Goal: Navigation & Orientation: Find specific page/section

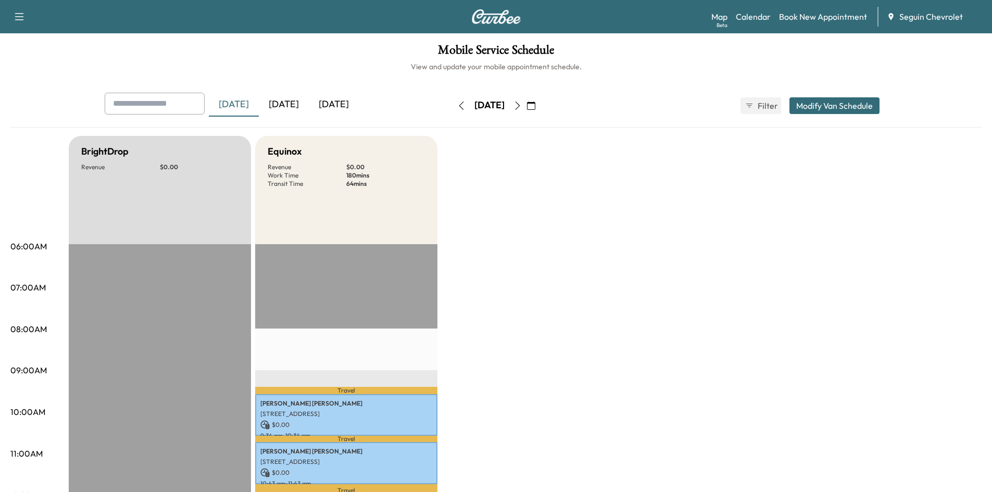
click at [299, 102] on div "[DATE]" at bounding box center [284, 105] width 50 height 24
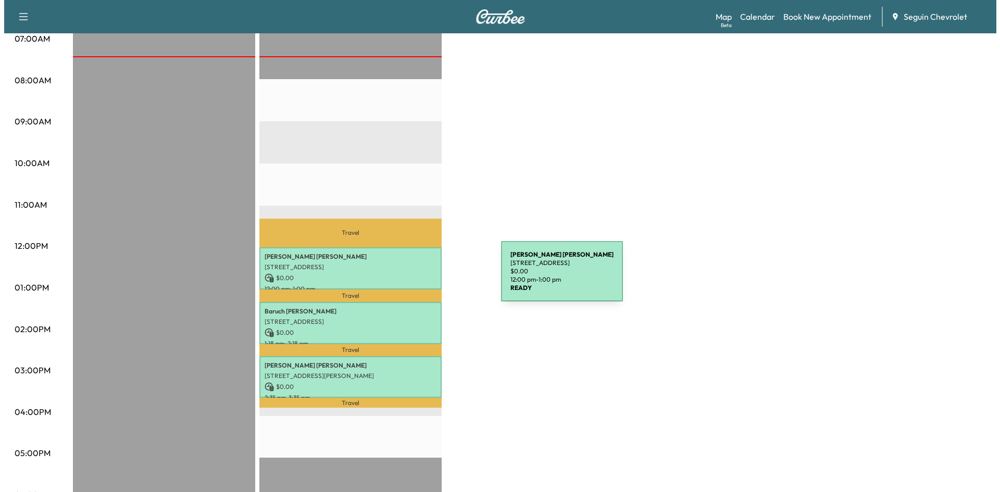
scroll to position [250, 0]
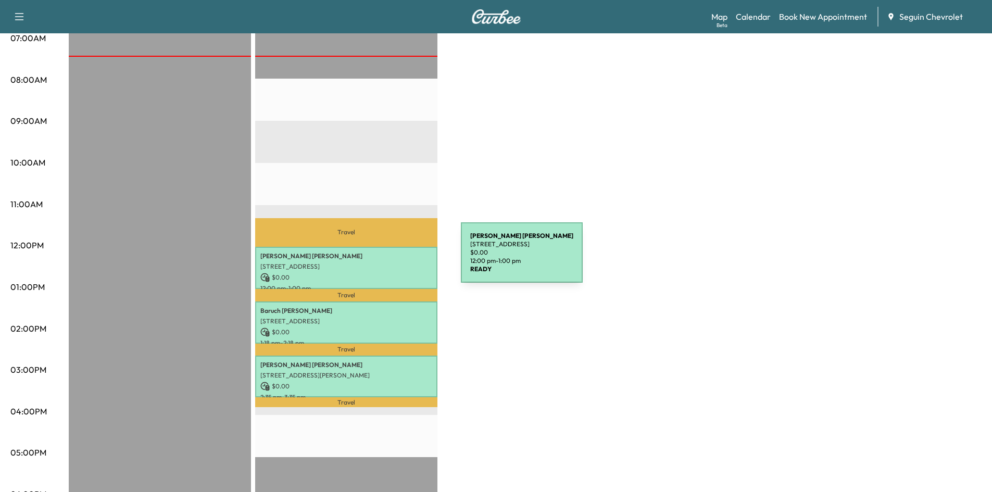
click at [383, 259] on div "[PERSON_NAME] [STREET_ADDRESS] $ 0.00 12:00 pm - 1:00 pm" at bounding box center [346, 268] width 182 height 42
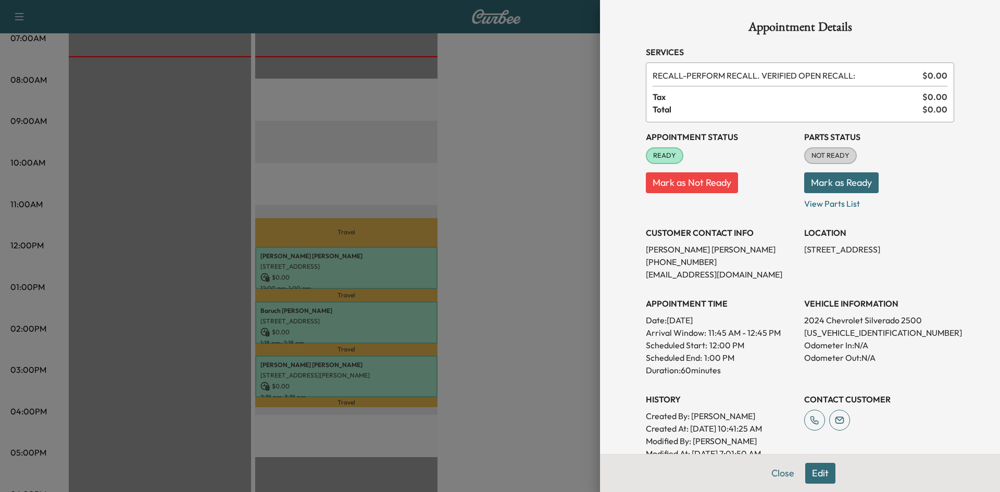
click at [468, 263] on div at bounding box center [500, 246] width 1000 height 492
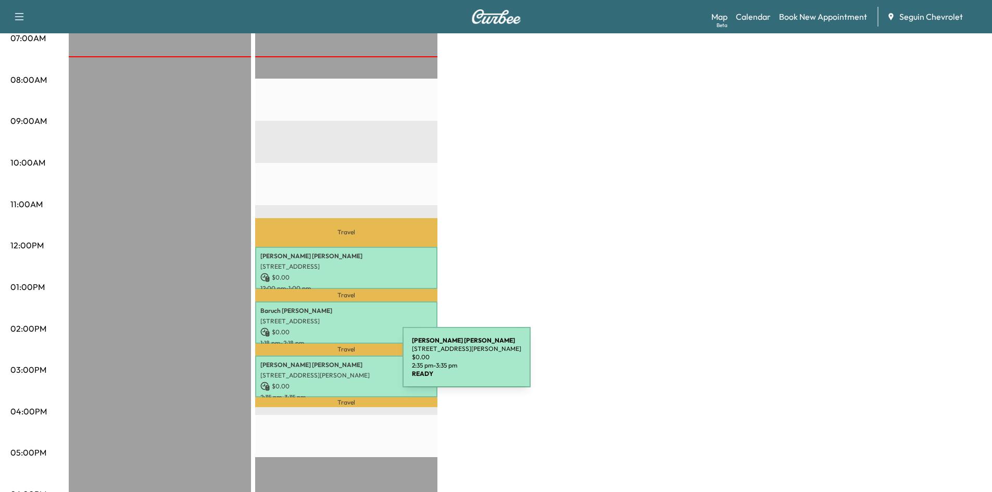
click at [325, 364] on p "[PERSON_NAME]" at bounding box center [346, 365] width 172 height 8
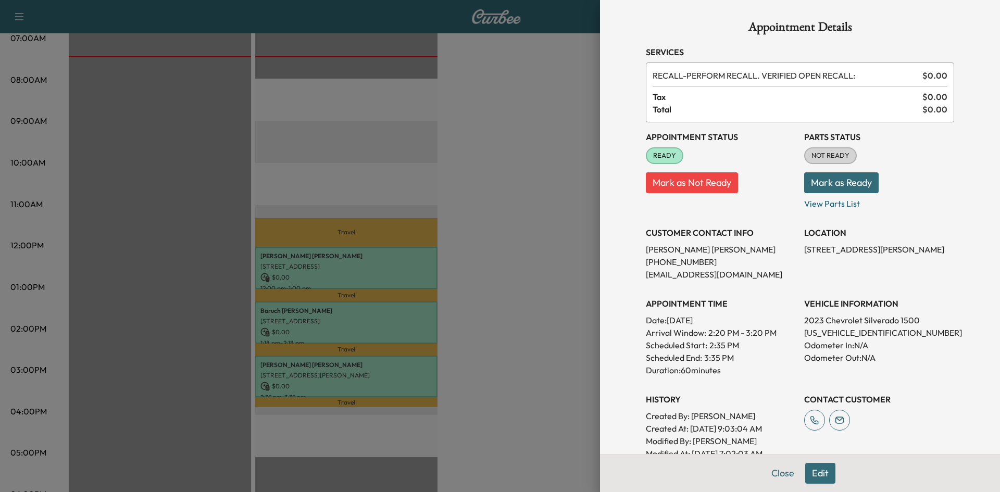
scroll to position [218, 0]
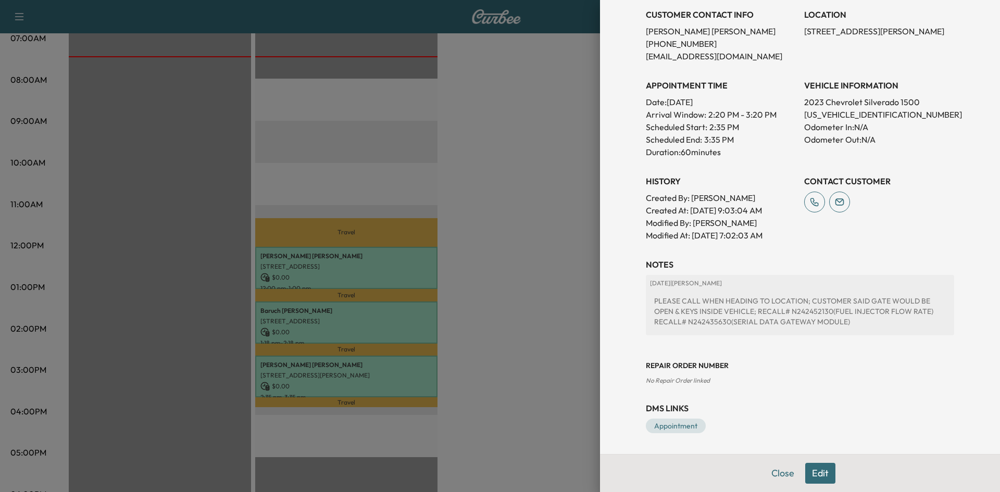
click at [566, 333] on div at bounding box center [500, 246] width 1000 height 492
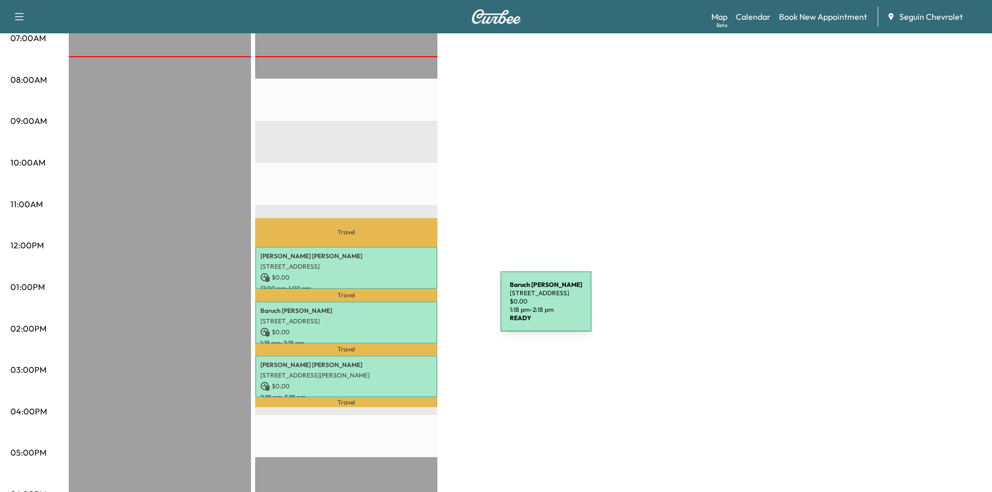
click at [423, 308] on p "[PERSON_NAME] Roman" at bounding box center [346, 311] width 172 height 8
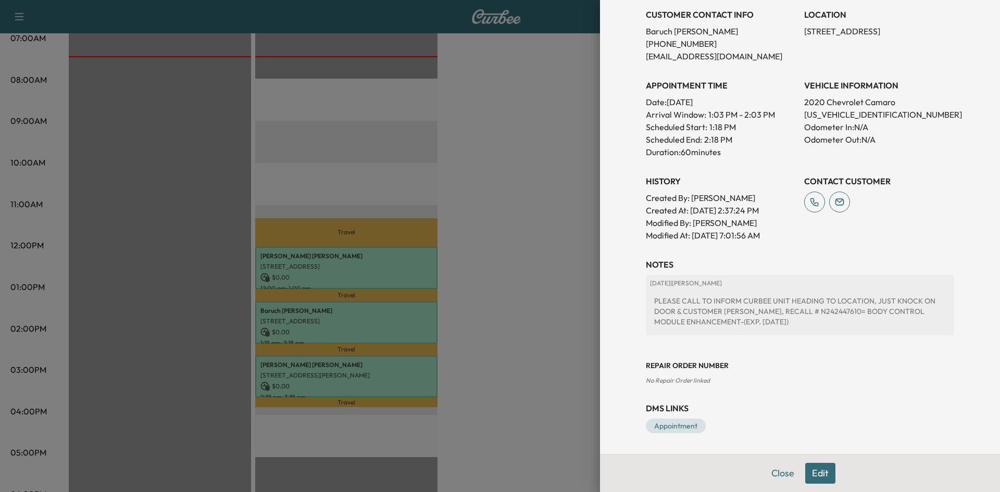
click at [517, 234] on div at bounding box center [500, 246] width 1000 height 492
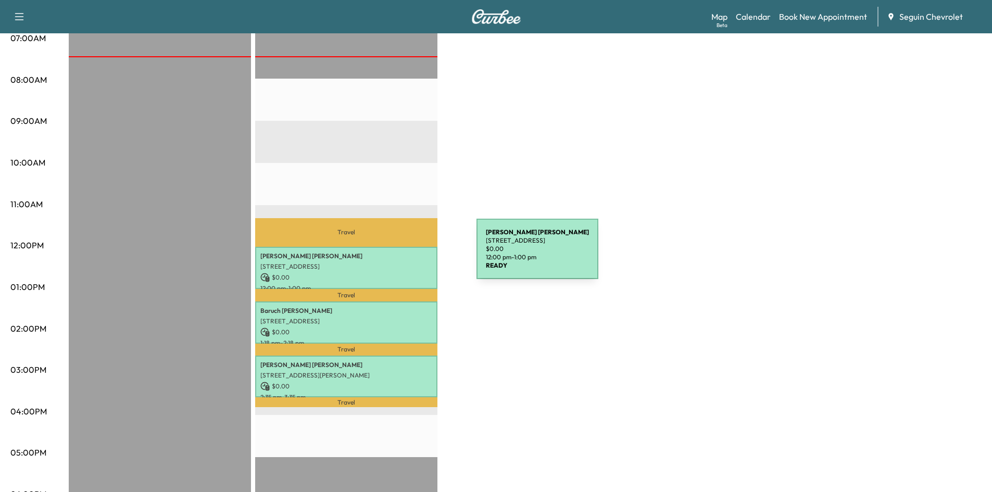
click at [399, 255] on p "[PERSON_NAME]" at bounding box center [346, 256] width 172 height 8
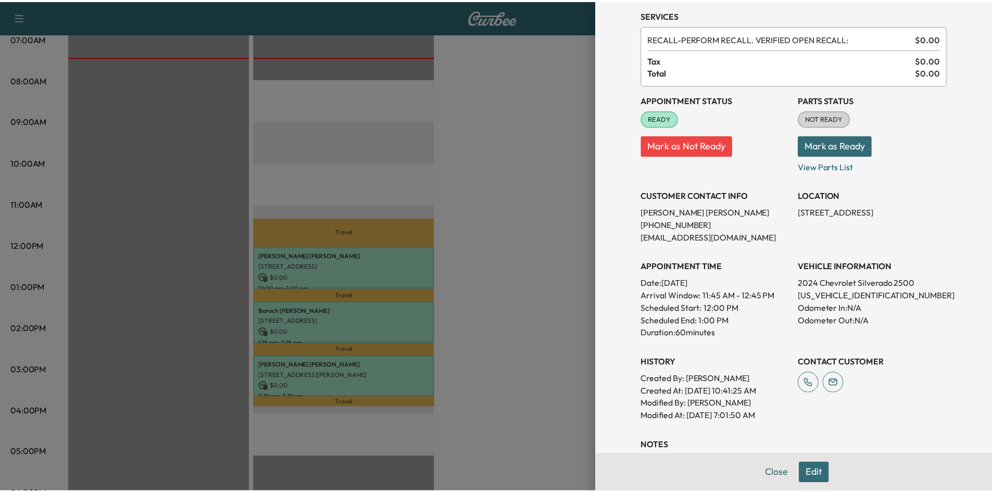
scroll to position [0, 0]
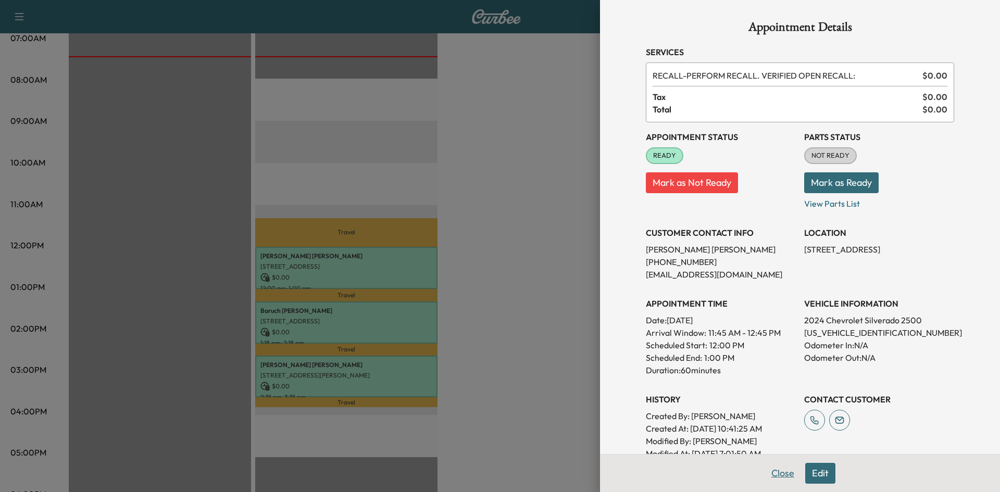
click at [784, 474] on button "Close" at bounding box center [783, 473] width 36 height 21
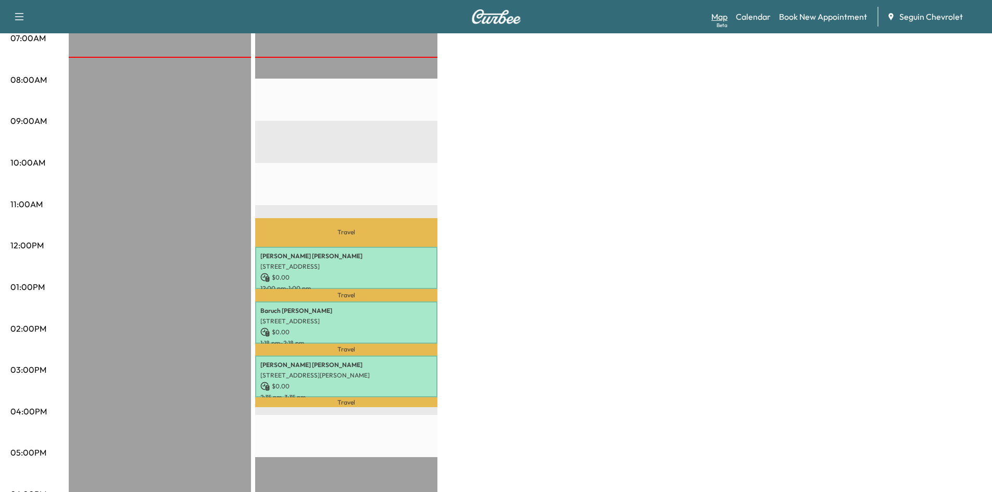
click at [722, 21] on link "Map Beta" at bounding box center [720, 16] width 16 height 13
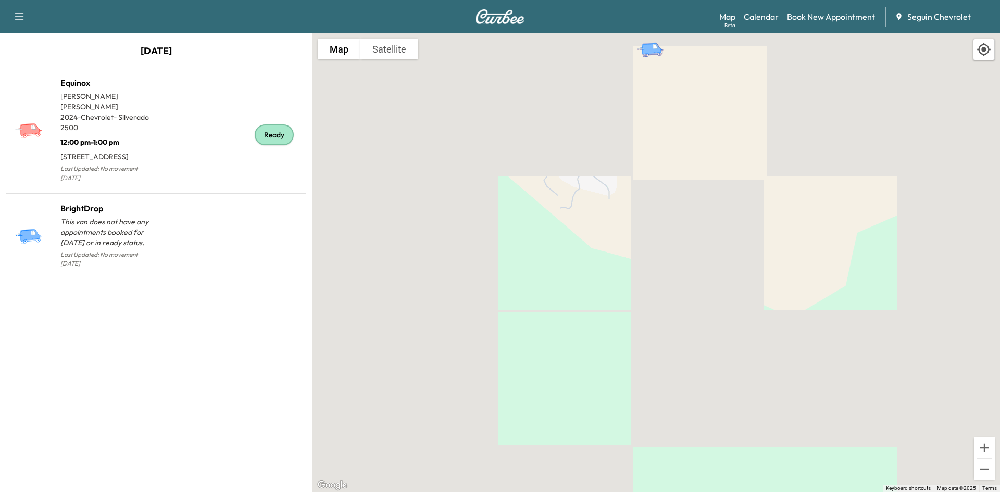
drag, startPoint x: 786, startPoint y: 121, endPoint x: 940, endPoint y: 427, distance: 342.7
click at [940, 427] on div "To activate drag with keyboard, press Alt + Enter. Once in keyboard drag state,…" at bounding box center [657, 262] width 688 height 459
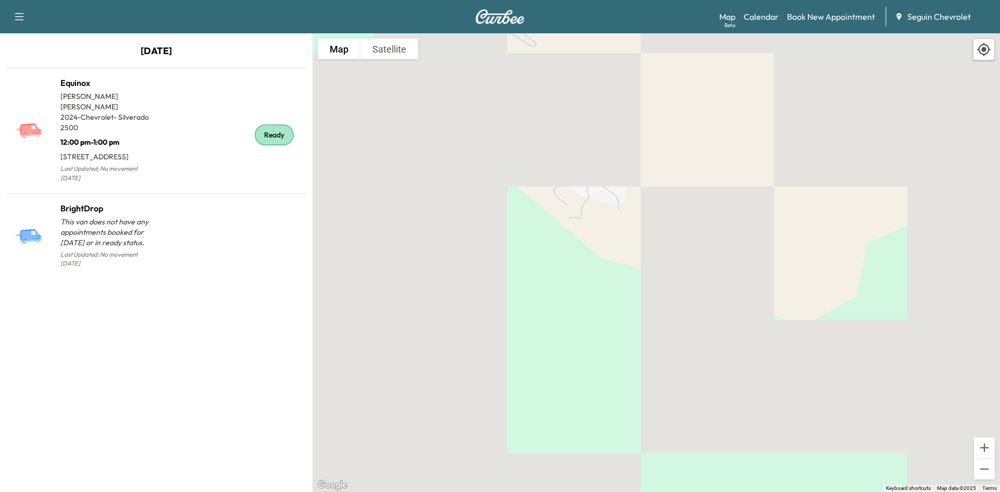
click at [984, 53] on icon at bounding box center [984, 49] width 15 height 15
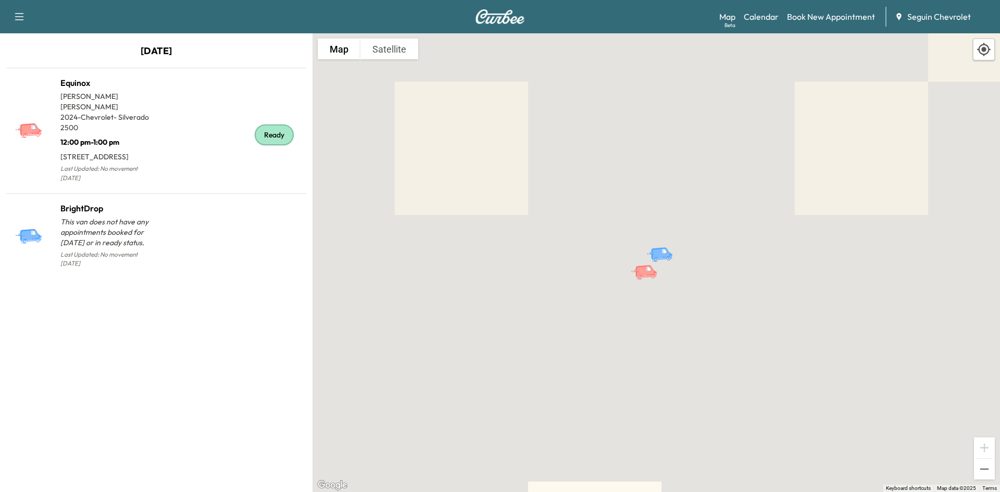
click at [984, 53] on icon at bounding box center [984, 49] width 15 height 15
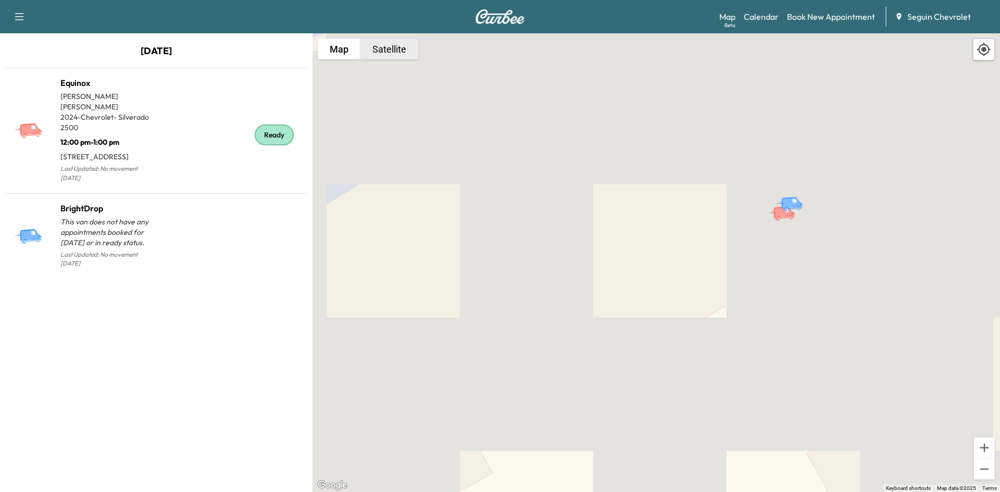
click at [380, 43] on button "Satellite" at bounding box center [390, 49] width 58 height 21
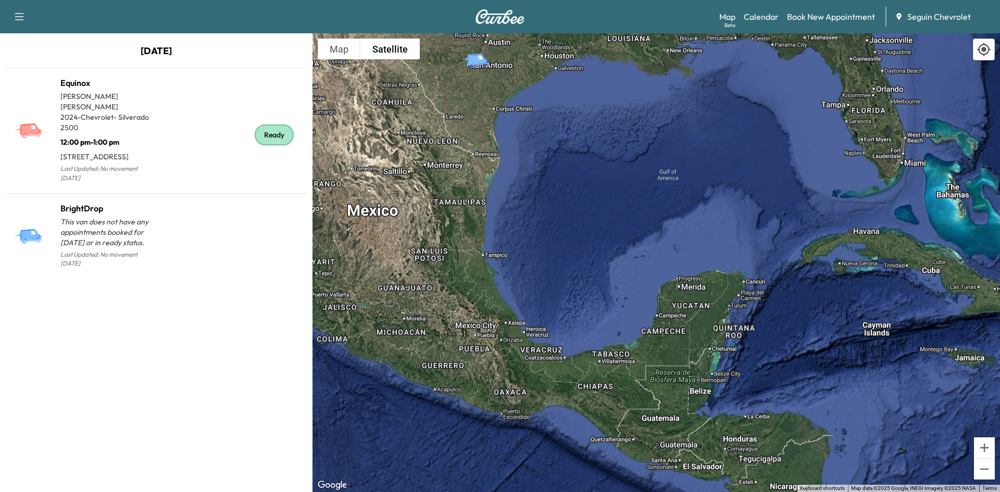
drag, startPoint x: 760, startPoint y: 316, endPoint x: 637, endPoint y: 112, distance: 238.4
click at [637, 112] on div "To activate drag with keyboard, press Alt + Enter. Once in keyboard drag state,…" at bounding box center [657, 262] width 688 height 459
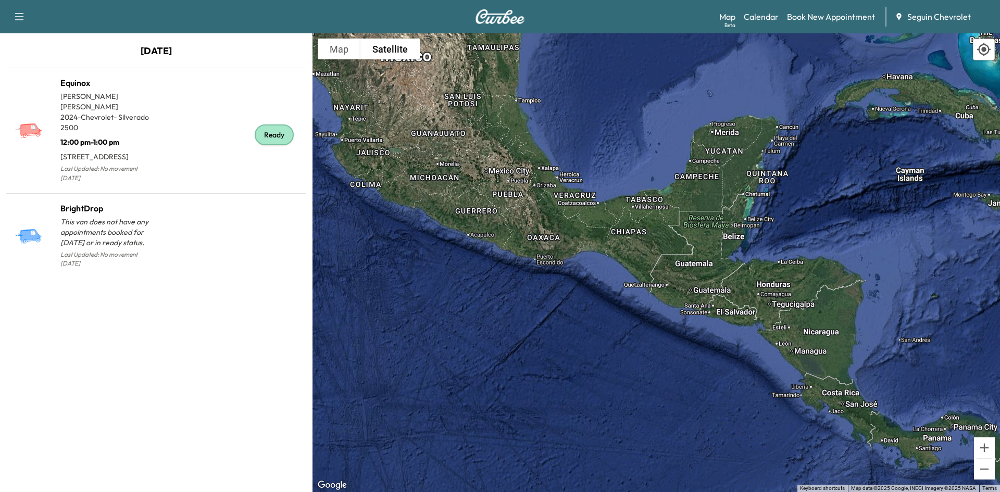
drag, startPoint x: 552, startPoint y: 171, endPoint x: 600, endPoint y: 39, distance: 140.2
click at [600, 39] on div "To activate drag with keyboard, press Alt + Enter. Once in keyboard drag state,…" at bounding box center [657, 262] width 688 height 459
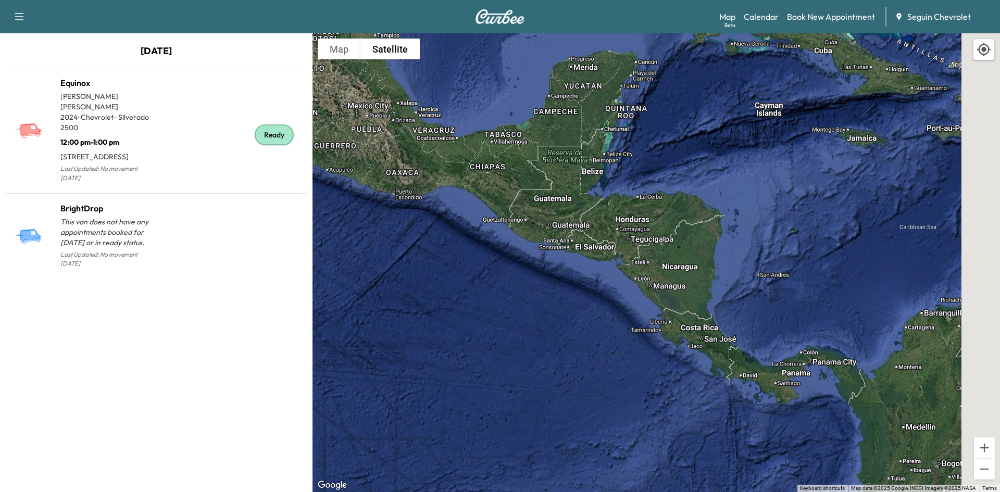
drag, startPoint x: 699, startPoint y: 225, endPoint x: 560, endPoint y: 176, distance: 147.0
click at [560, 176] on div "To activate drag with keyboard, press Alt + Enter. Once in keyboard drag state,…" at bounding box center [657, 262] width 688 height 459
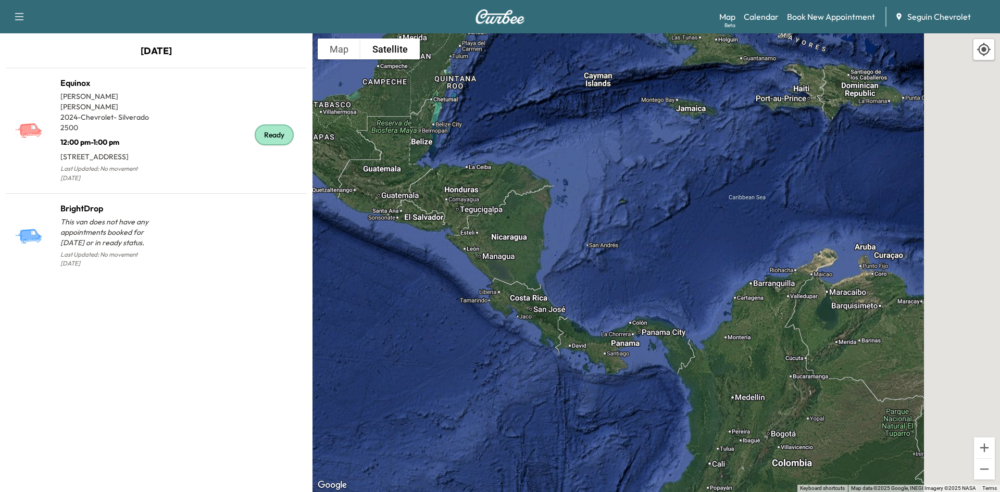
drag, startPoint x: 839, startPoint y: 287, endPoint x: 692, endPoint y: 265, distance: 148.5
click at [692, 265] on div "To activate drag with keyboard, press Alt + Enter. Once in keyboard drag state,…" at bounding box center [657, 262] width 688 height 459
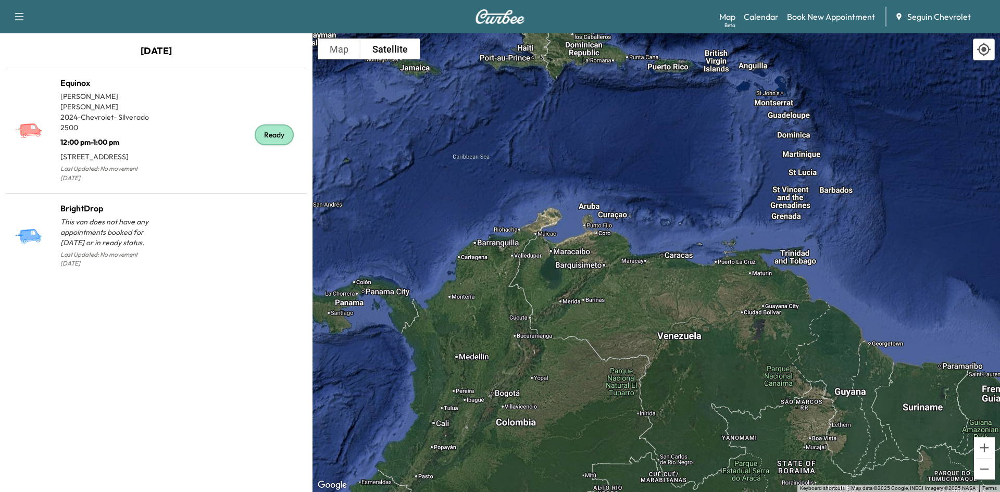
drag, startPoint x: 649, startPoint y: 291, endPoint x: 601, endPoint y: 265, distance: 54.8
click at [601, 265] on div "To activate drag with keyboard, press Alt + Enter. Once in keyboard drag state,…" at bounding box center [657, 262] width 688 height 459
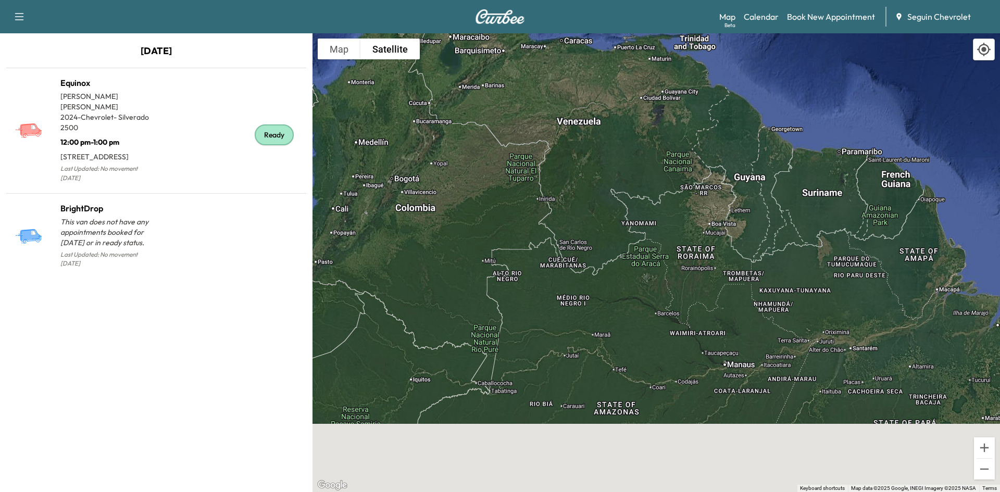
drag, startPoint x: 685, startPoint y: 352, endPoint x: 583, endPoint y: 130, distance: 243.8
click at [583, 130] on div "To activate drag with keyboard, press Alt + Enter. Once in keyboard drag state,…" at bounding box center [657, 262] width 688 height 459
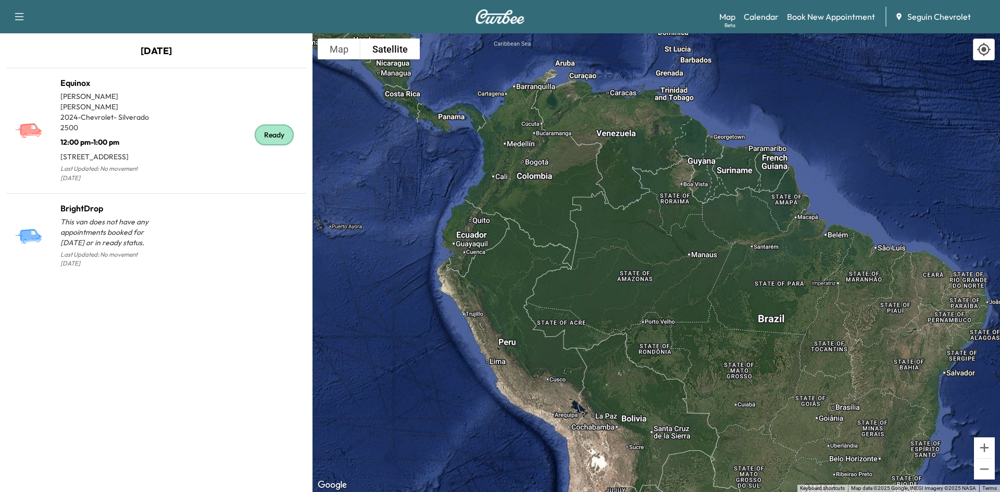
drag, startPoint x: 720, startPoint y: 227, endPoint x: 736, endPoint y: 292, distance: 66.8
click at [736, 292] on div "To activate drag with keyboard, press Alt + Enter. Once in keyboard drag state,…" at bounding box center [657, 262] width 688 height 459
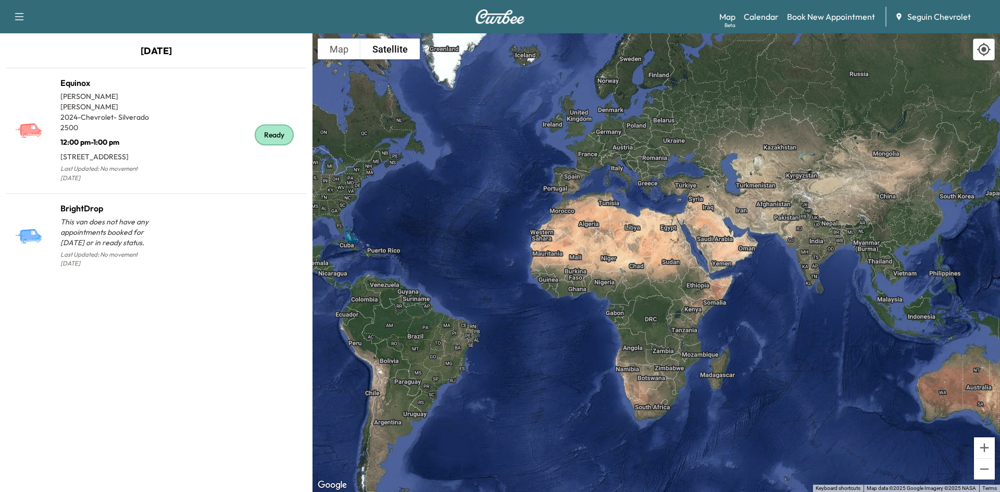
drag, startPoint x: 782, startPoint y: 235, endPoint x: 456, endPoint y: 257, distance: 326.3
click at [456, 257] on div "To activate drag with keyboard, press Alt + Enter. Once in keyboard drag state,…" at bounding box center [657, 262] width 688 height 459
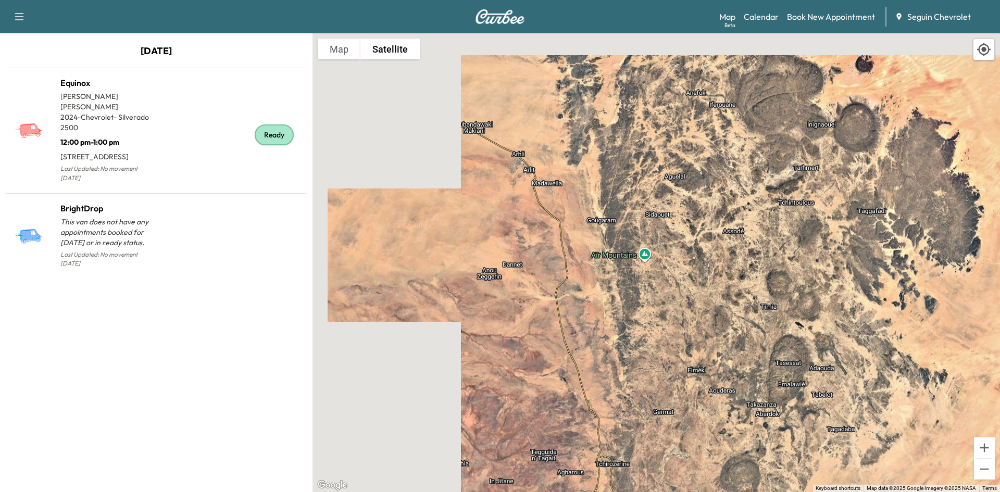
drag, startPoint x: 497, startPoint y: 231, endPoint x: 753, endPoint y: 307, distance: 266.9
click at [753, 307] on div "To activate drag with keyboard, press Alt + Enter. Once in keyboard drag state,…" at bounding box center [657, 262] width 688 height 459
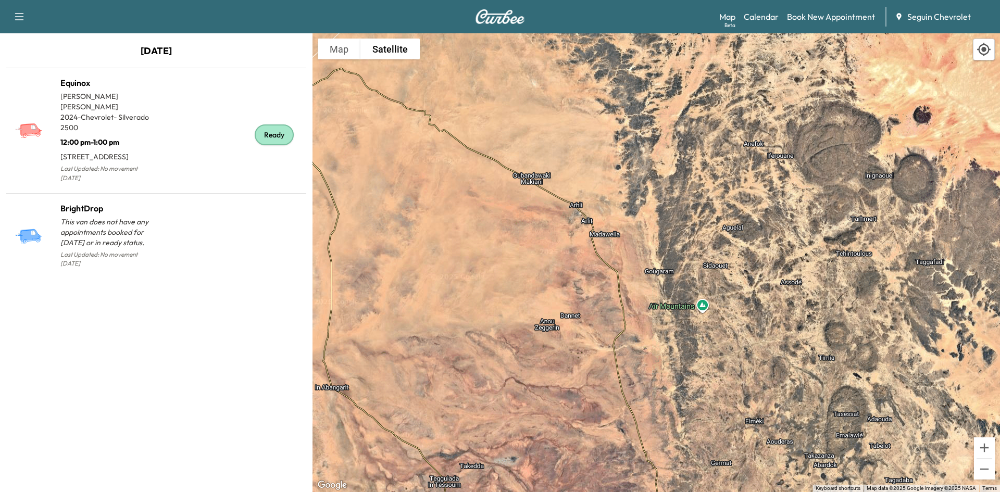
drag, startPoint x: 655, startPoint y: 279, endPoint x: 714, endPoint y: 350, distance: 92.1
click at [714, 350] on div "To activate drag with keyboard, press Alt + Enter. Once in keyboard drag state,…" at bounding box center [657, 262] width 688 height 459
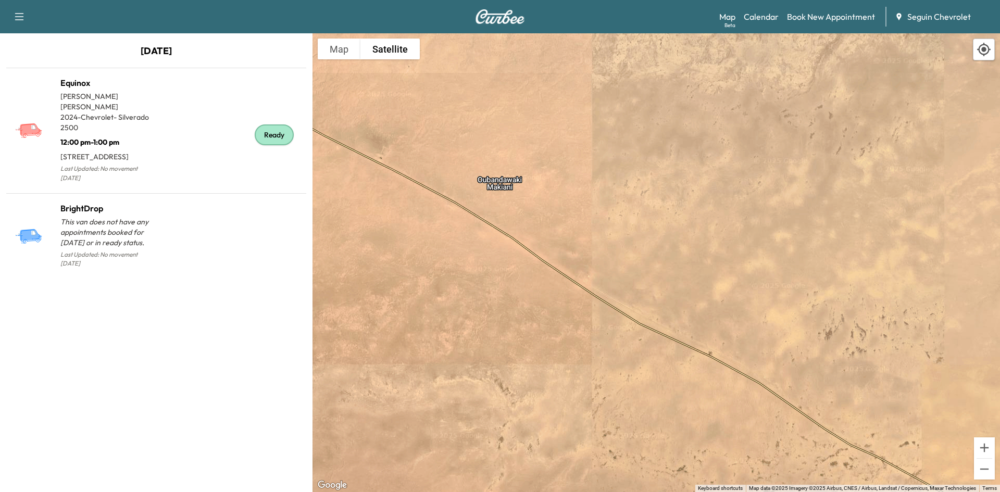
drag, startPoint x: 554, startPoint y: 210, endPoint x: 665, endPoint y: 280, distance: 130.8
click at [665, 280] on div "To activate drag with keyboard, press Alt + Enter. Once in keyboard drag state,…" at bounding box center [657, 262] width 688 height 459
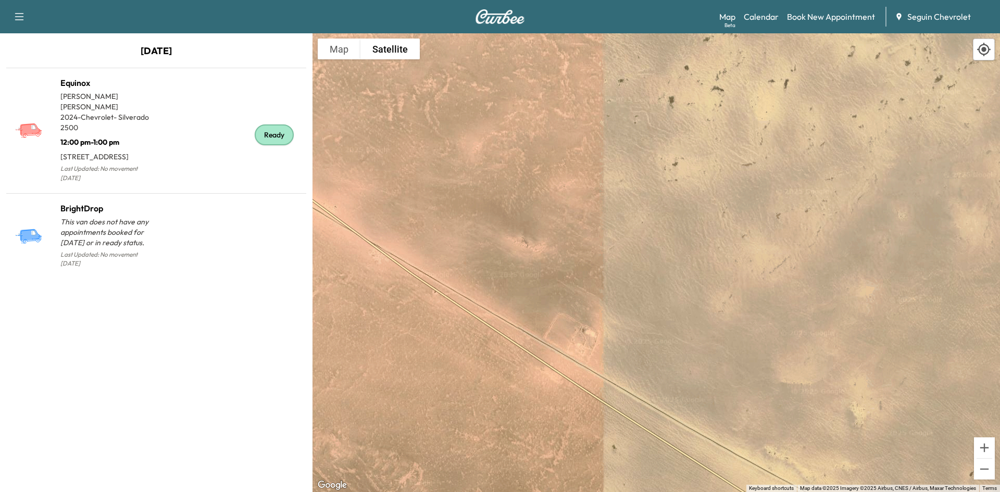
drag, startPoint x: 665, startPoint y: 258, endPoint x: 871, endPoint y: 327, distance: 217.1
click at [871, 327] on div "To activate drag with keyboard, press Alt + Enter. Once in keyboard drag state,…" at bounding box center [657, 262] width 688 height 459
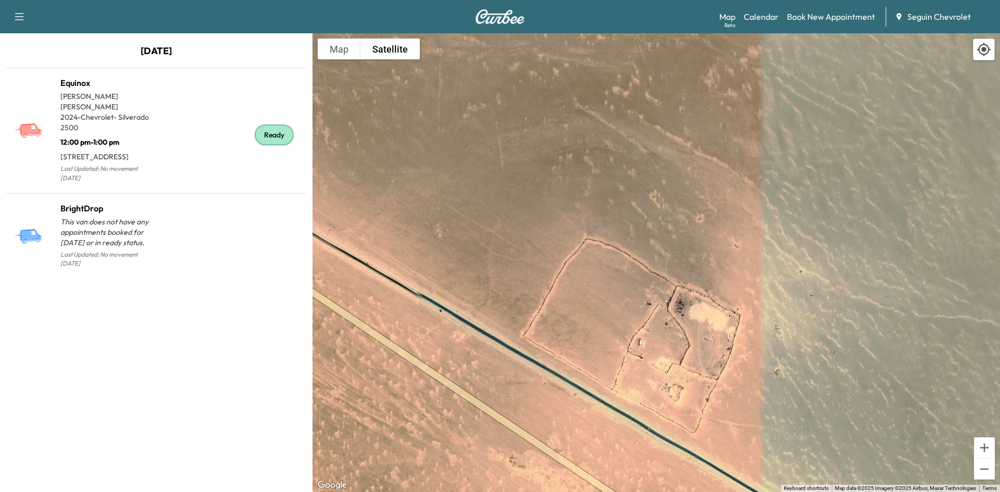
drag, startPoint x: 622, startPoint y: 330, endPoint x: 602, endPoint y: 159, distance: 171.5
click at [602, 159] on div "To activate drag with keyboard, press Alt + Enter. Once in keyboard drag state,…" at bounding box center [657, 262] width 688 height 459
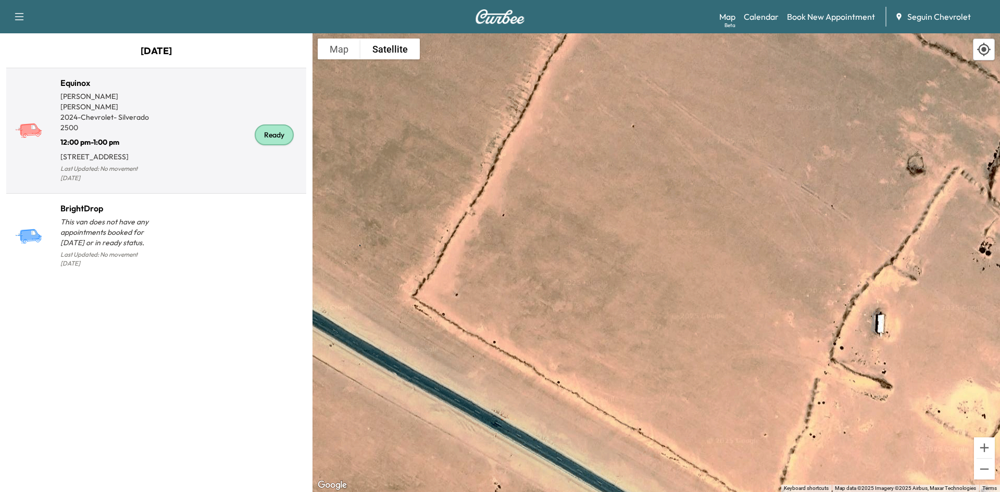
drag, startPoint x: 588, startPoint y: 311, endPoint x: 210, endPoint y: 157, distance: 408.4
click at [210, 157] on div "[DATE] Equinox [PERSON_NAME] 2024 - Chevrolet - Silverado 2500 12:00 pm - 1:00 …" at bounding box center [500, 262] width 1000 height 459
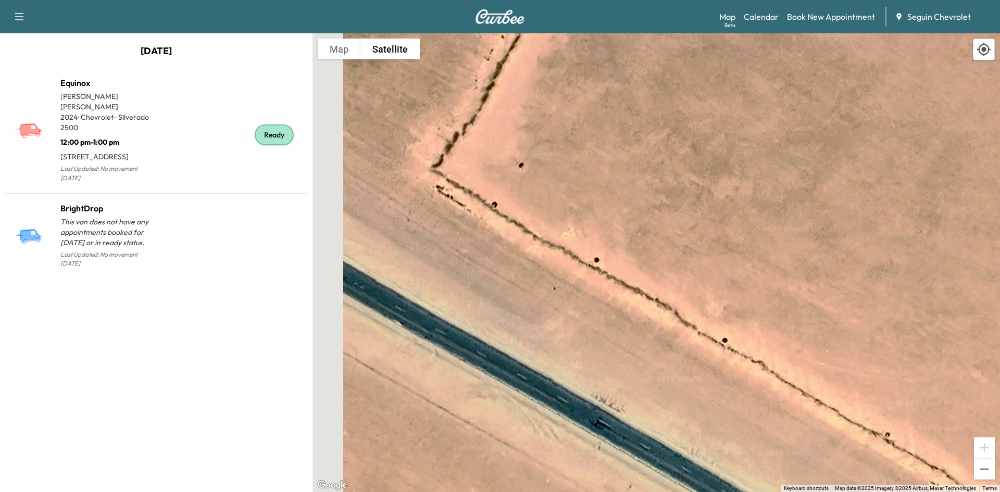
drag, startPoint x: 468, startPoint y: 235, endPoint x: 600, endPoint y: 44, distance: 231.8
click at [600, 44] on div "To activate drag with keyboard, press Alt + Enter. Once in keyboard drag state,…" at bounding box center [657, 262] width 688 height 459
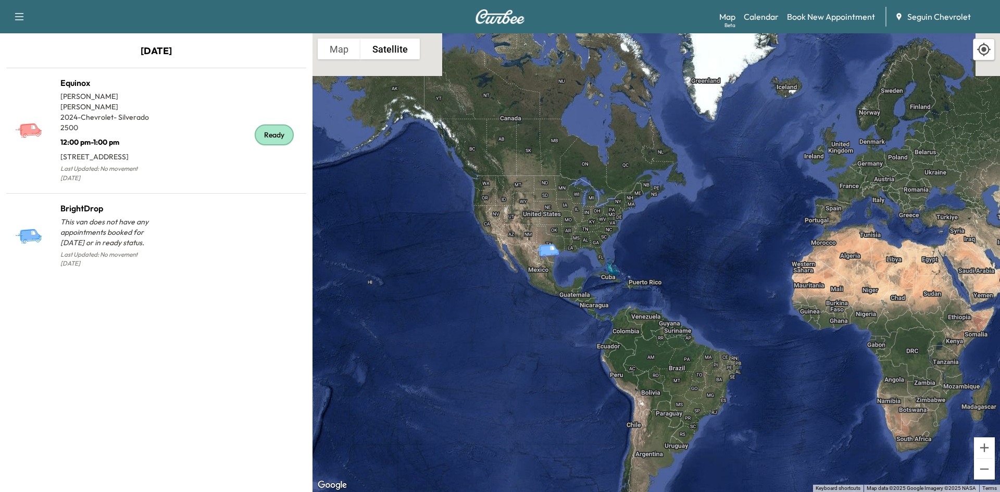
drag, startPoint x: 662, startPoint y: 237, endPoint x: 925, endPoint y: 329, distance: 278.3
click at [925, 329] on div "To activate drag with keyboard, press Alt + Enter. Once in keyboard drag state,…" at bounding box center [657, 262] width 688 height 459
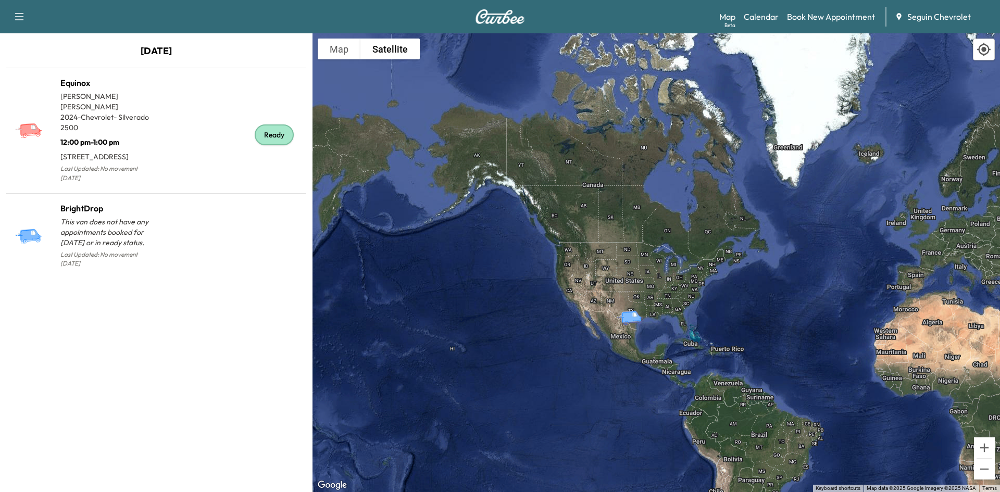
drag, startPoint x: 711, startPoint y: 235, endPoint x: 774, endPoint y: 277, distance: 75.4
click at [774, 277] on div "To activate drag with keyboard, press Alt + Enter. Once in keyboard drag state,…" at bounding box center [657, 262] width 688 height 459
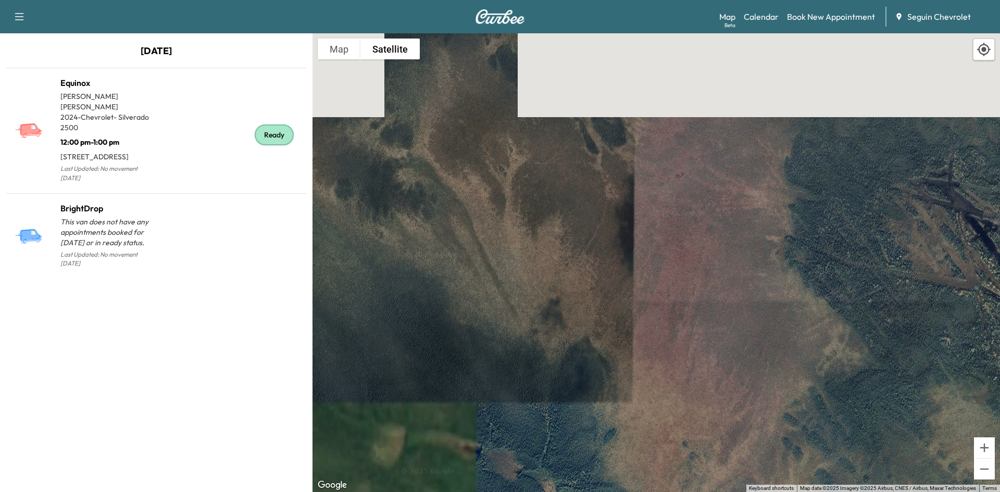
drag, startPoint x: 716, startPoint y: 222, endPoint x: 632, endPoint y: 400, distance: 196.2
click at [632, 400] on div "To activate drag with keyboard, press Alt + Enter. Once in keyboard drag state,…" at bounding box center [657, 262] width 688 height 459
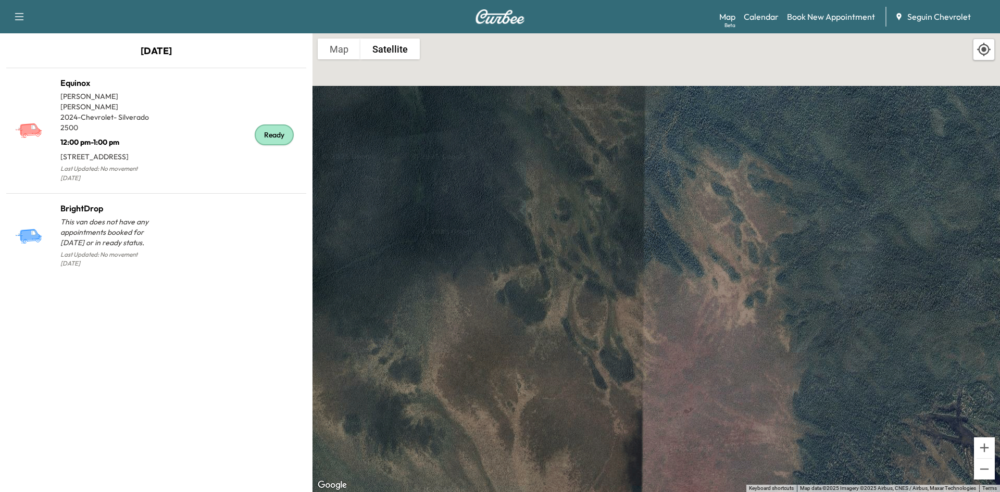
drag, startPoint x: 668, startPoint y: 268, endPoint x: 696, endPoint y: 383, distance: 118.5
click at [696, 383] on div "To activate drag with keyboard, press Alt + Enter. Once in keyboard drag state,…" at bounding box center [657, 262] width 688 height 459
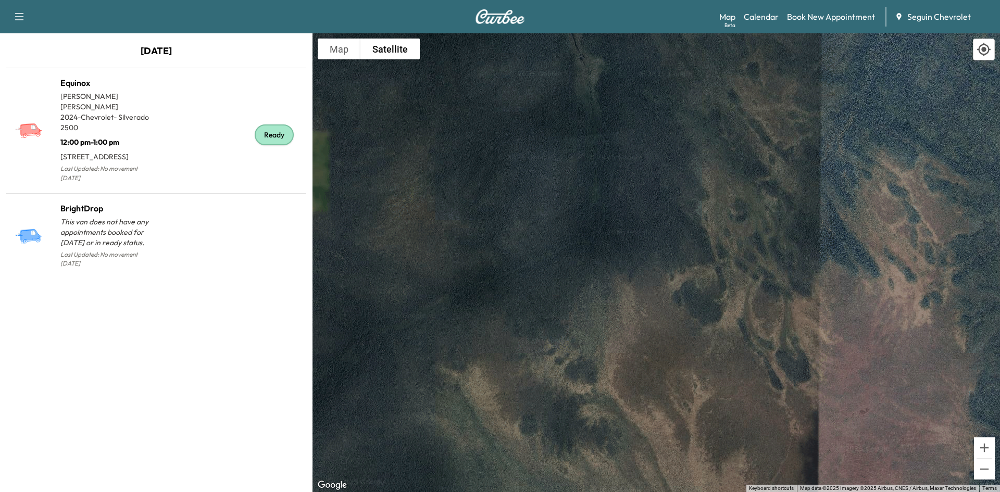
drag, startPoint x: 658, startPoint y: 339, endPoint x: 835, endPoint y: 339, distance: 176.1
click at [835, 339] on div "To activate drag with keyboard, press Alt + Enter. Once in keyboard drag state,…" at bounding box center [657, 262] width 688 height 459
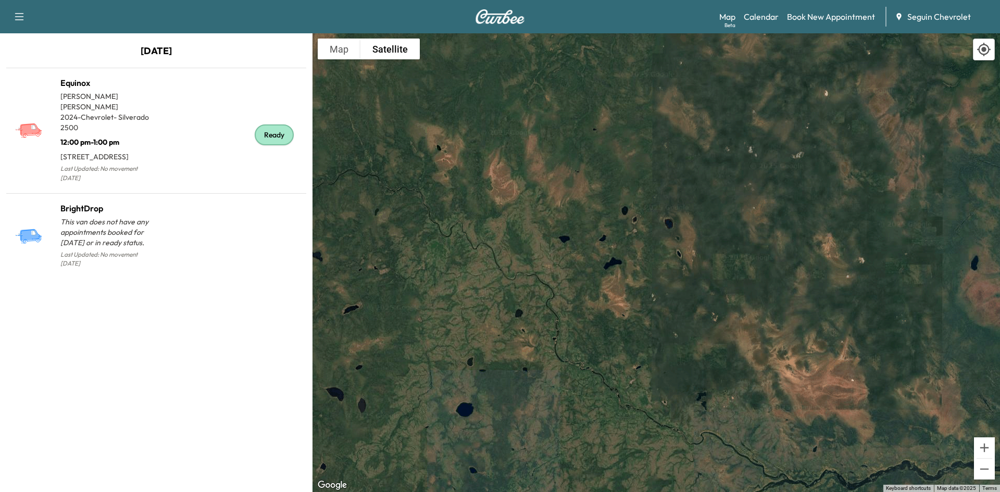
drag, startPoint x: 635, startPoint y: 334, endPoint x: 914, endPoint y: 382, distance: 283.4
click at [914, 382] on div "To activate drag with keyboard, press Alt + Enter. Once in keyboard drag state,…" at bounding box center [657, 262] width 688 height 459
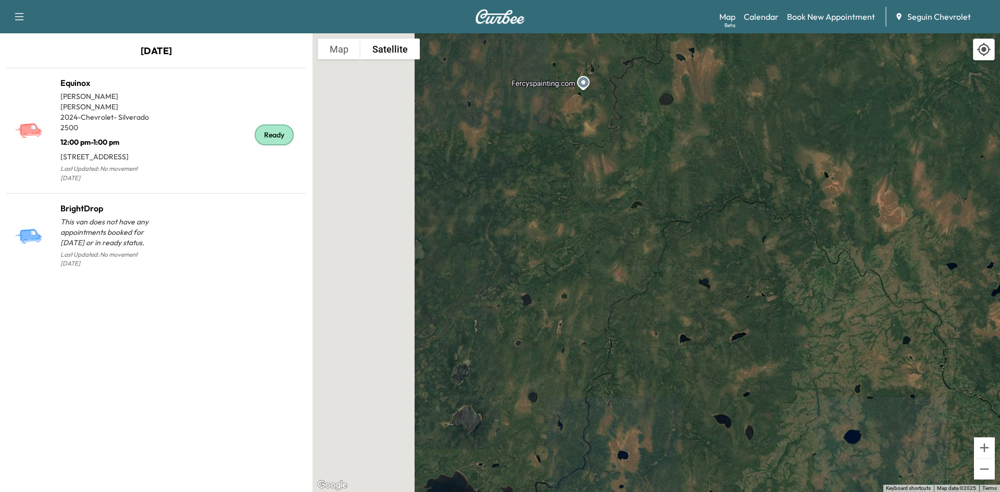
drag, startPoint x: 603, startPoint y: 315, endPoint x: 1000, endPoint y: 341, distance: 397.3
click at [1000, 341] on div "To activate drag with keyboard, press Alt + Enter. Once in keyboard drag state,…" at bounding box center [657, 262] width 688 height 459
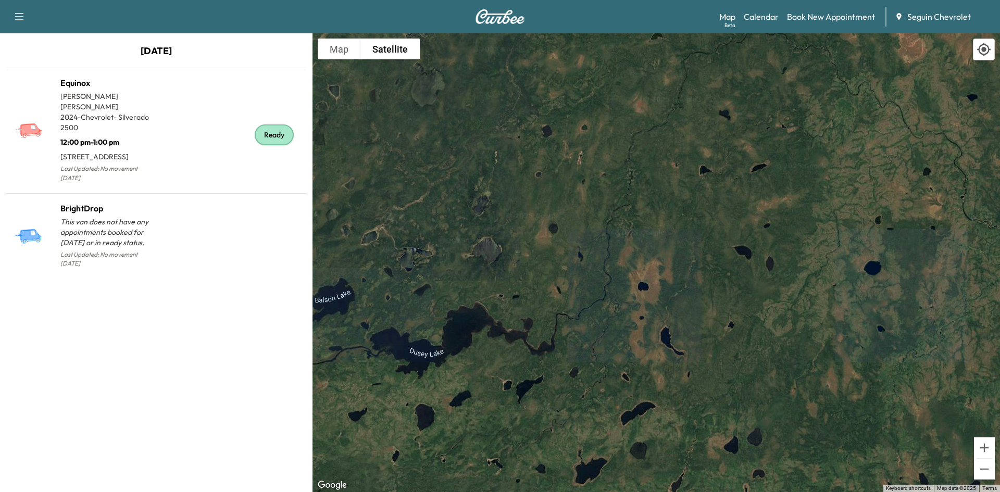
drag, startPoint x: 727, startPoint y: 345, endPoint x: 793, endPoint y: 143, distance: 212.5
click at [793, 143] on div "To activate drag with keyboard, press Alt + Enter. Once in keyboard drag state,…" at bounding box center [657, 262] width 688 height 459
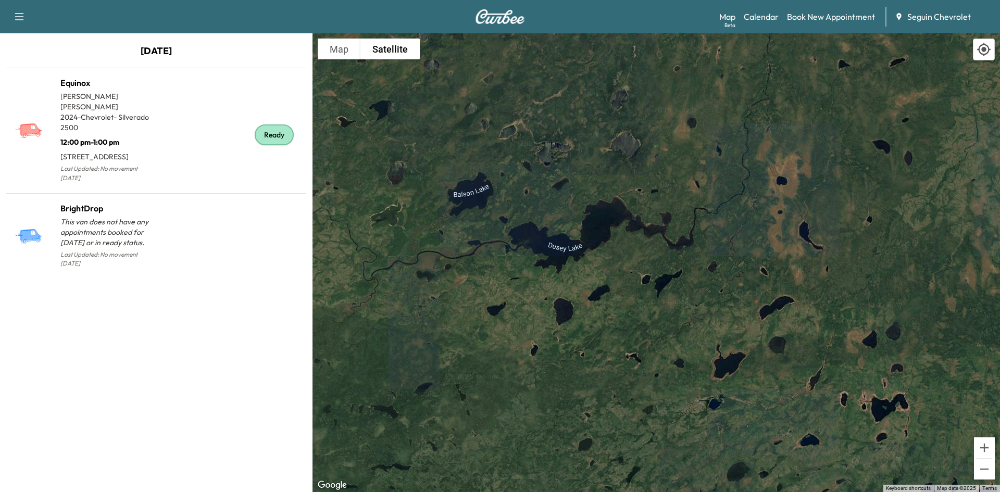
drag, startPoint x: 732, startPoint y: 171, endPoint x: 778, endPoint y: 118, distance: 70.5
click at [778, 118] on div "To activate drag with keyboard, press Alt + Enter. Once in keyboard drag state,…" at bounding box center [657, 262] width 688 height 459
click at [722, 126] on div "To activate drag with keyboard, press Alt + Enter. Once in keyboard drag state,…" at bounding box center [657, 262] width 688 height 459
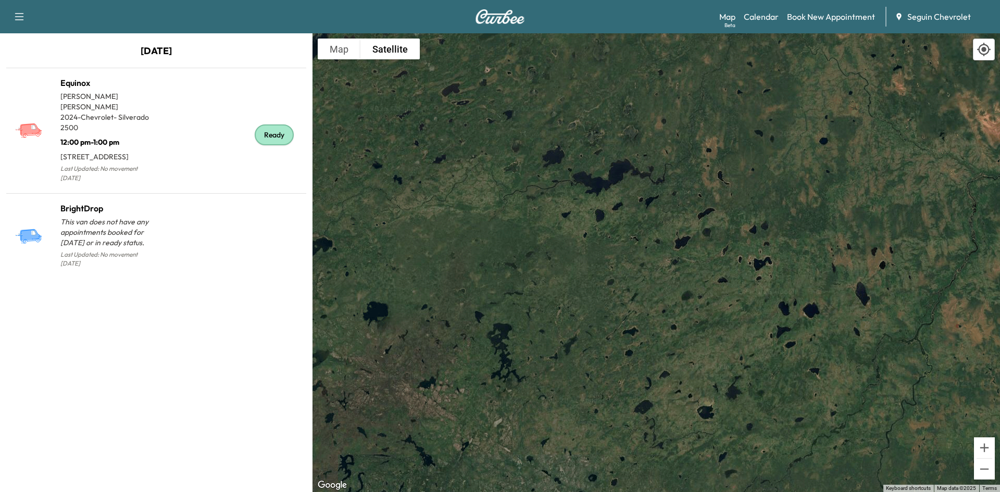
click at [979, 57] on div at bounding box center [984, 50] width 22 height 22
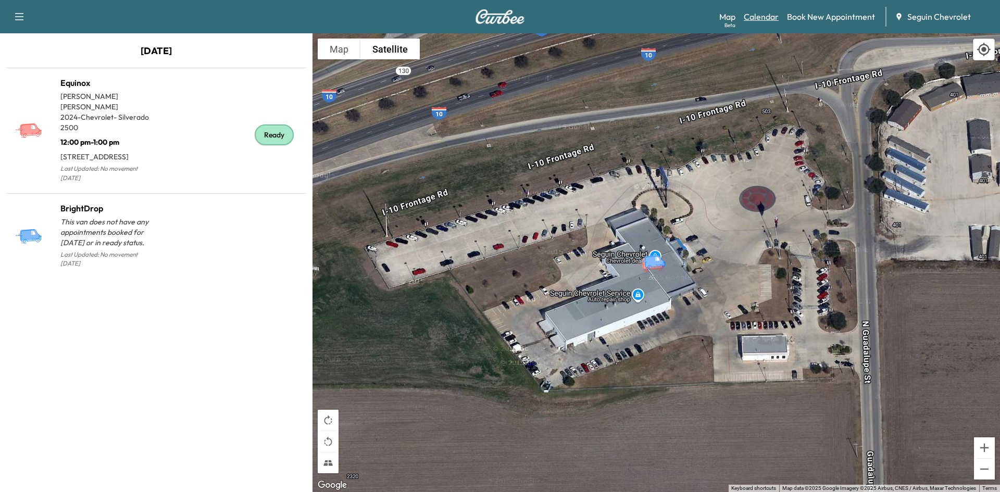
click at [755, 14] on link "Calendar" at bounding box center [761, 16] width 35 height 13
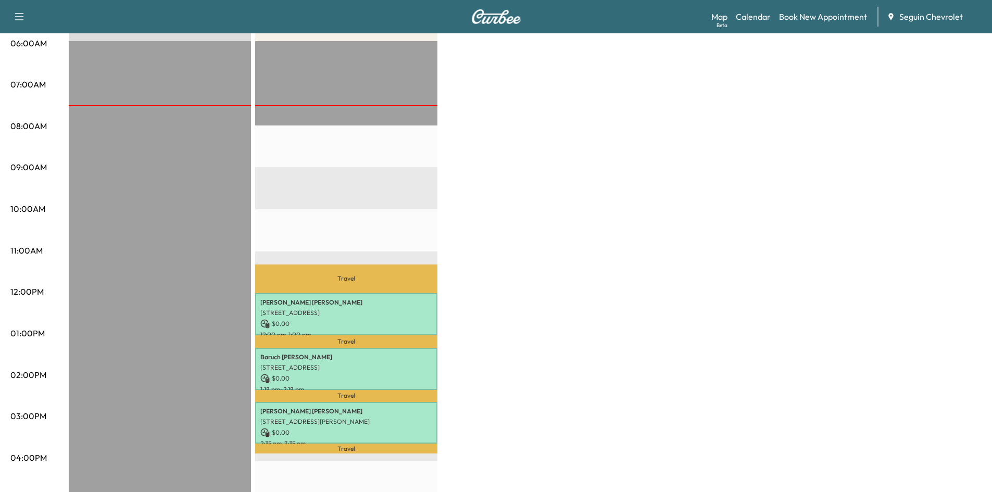
scroll to position [207, 0]
